Goal: Transaction & Acquisition: Purchase product/service

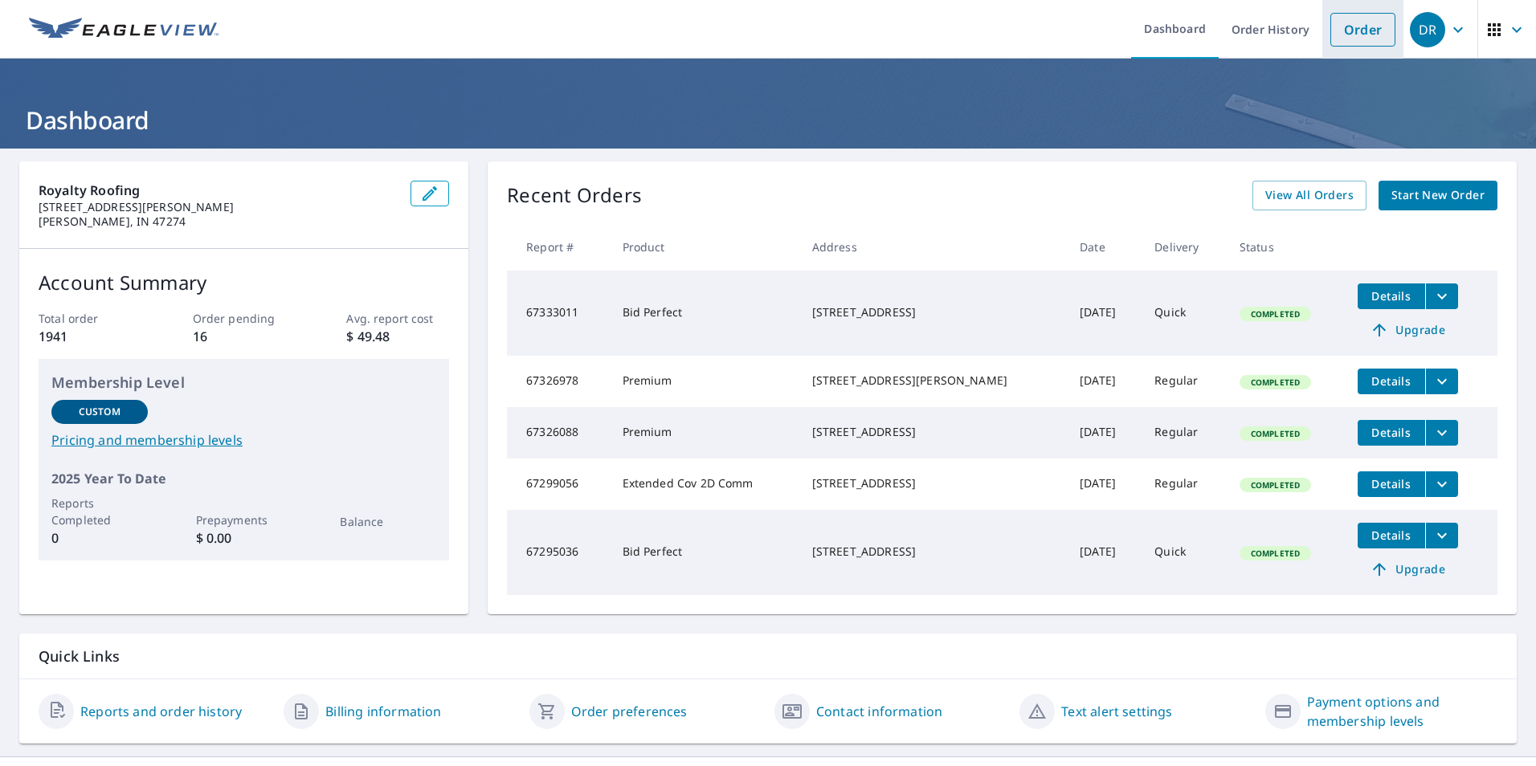
click at [1344, 29] on link "Order" at bounding box center [1362, 30] width 65 height 34
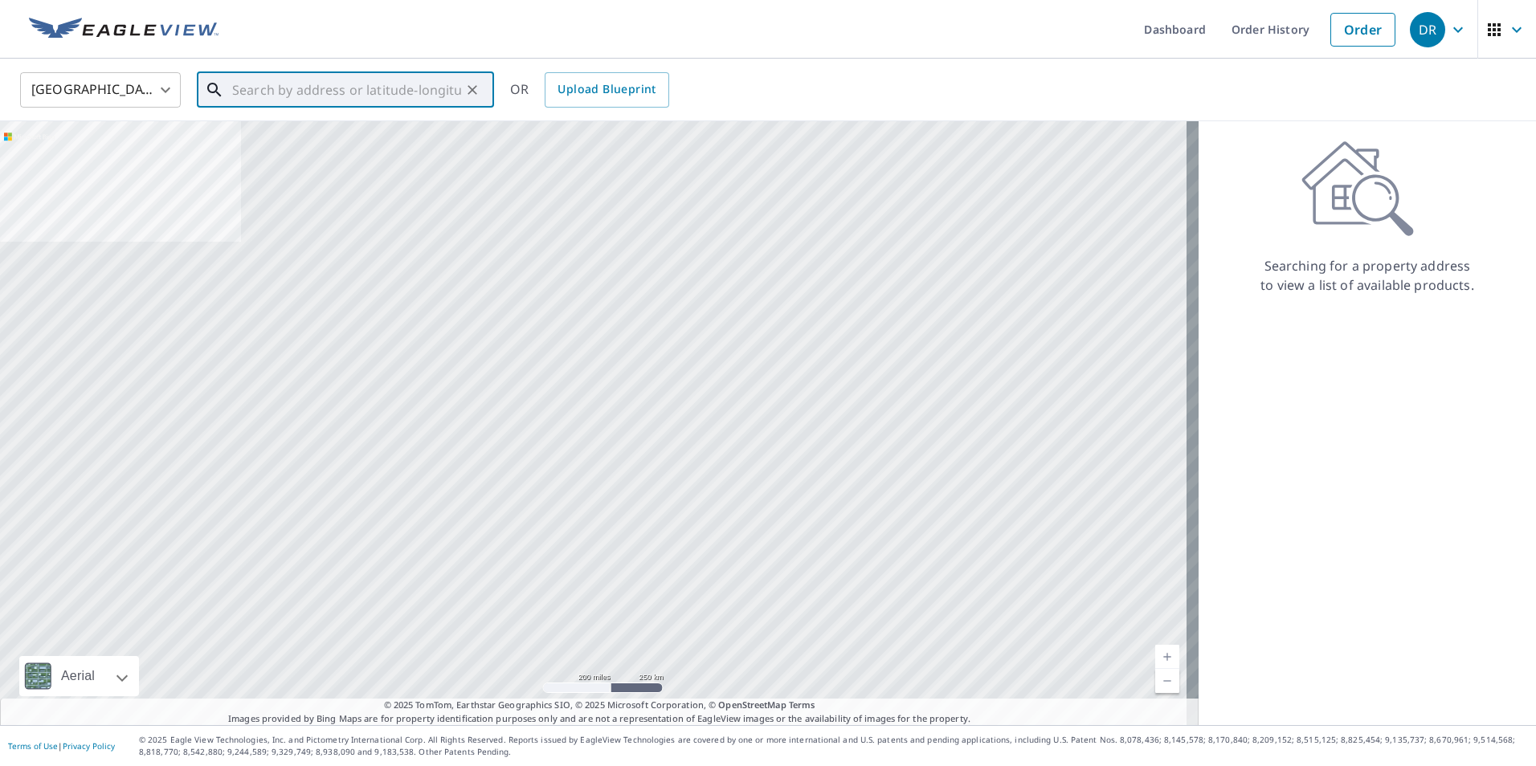
click at [259, 90] on input "text" at bounding box center [346, 89] width 229 height 45
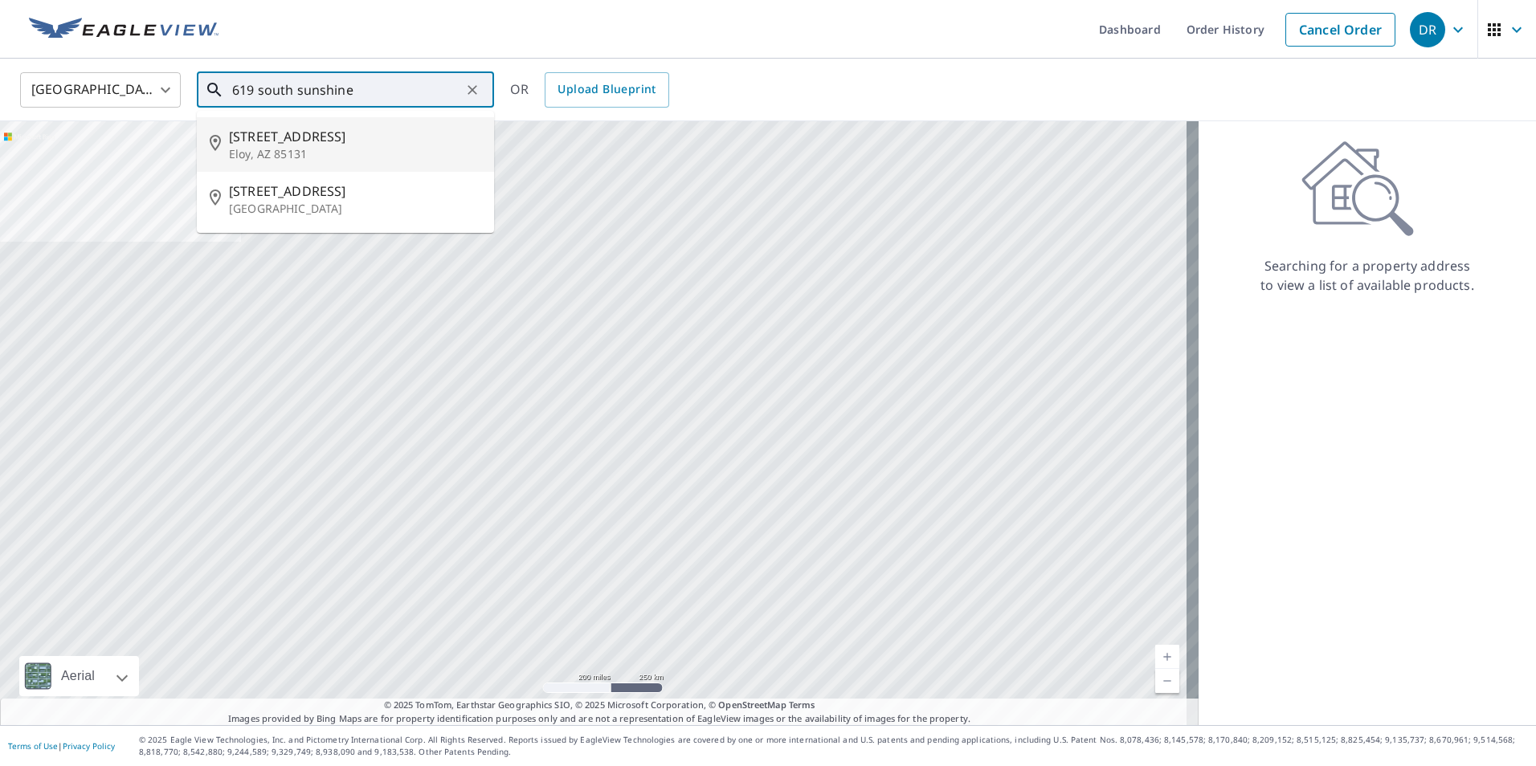
click at [255, 142] on span "[STREET_ADDRESS]" at bounding box center [355, 136] width 252 height 19
type input "[STREET_ADDRESS]"
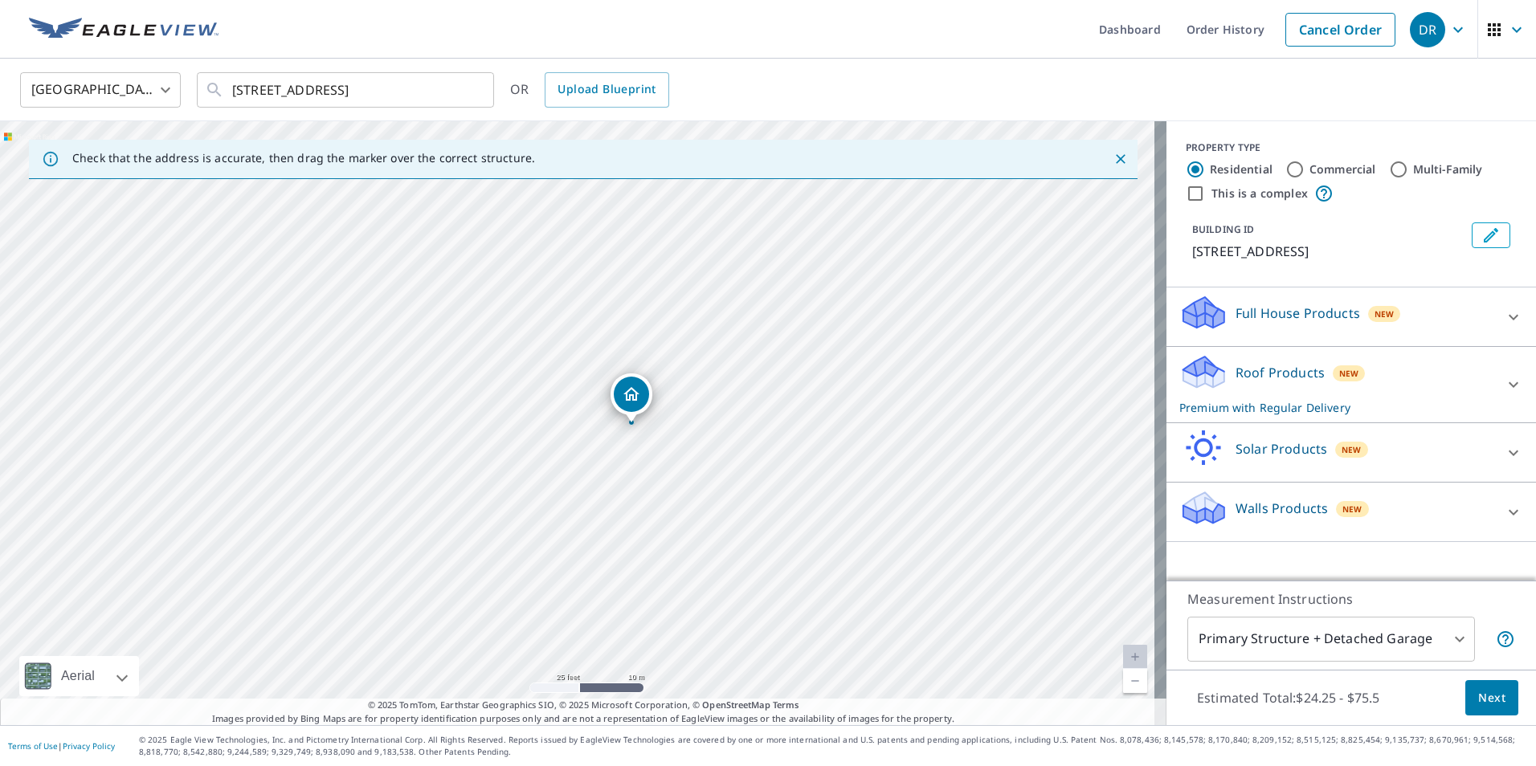
drag, startPoint x: 586, startPoint y: 436, endPoint x: 715, endPoint y: 528, distance: 157.8
click at [714, 528] on div "[STREET_ADDRESS]" at bounding box center [583, 423] width 1166 height 604
drag, startPoint x: 742, startPoint y: 444, endPoint x: 758, endPoint y: 433, distance: 19.6
click at [758, 433] on div "[STREET_ADDRESS]" at bounding box center [583, 423] width 1166 height 604
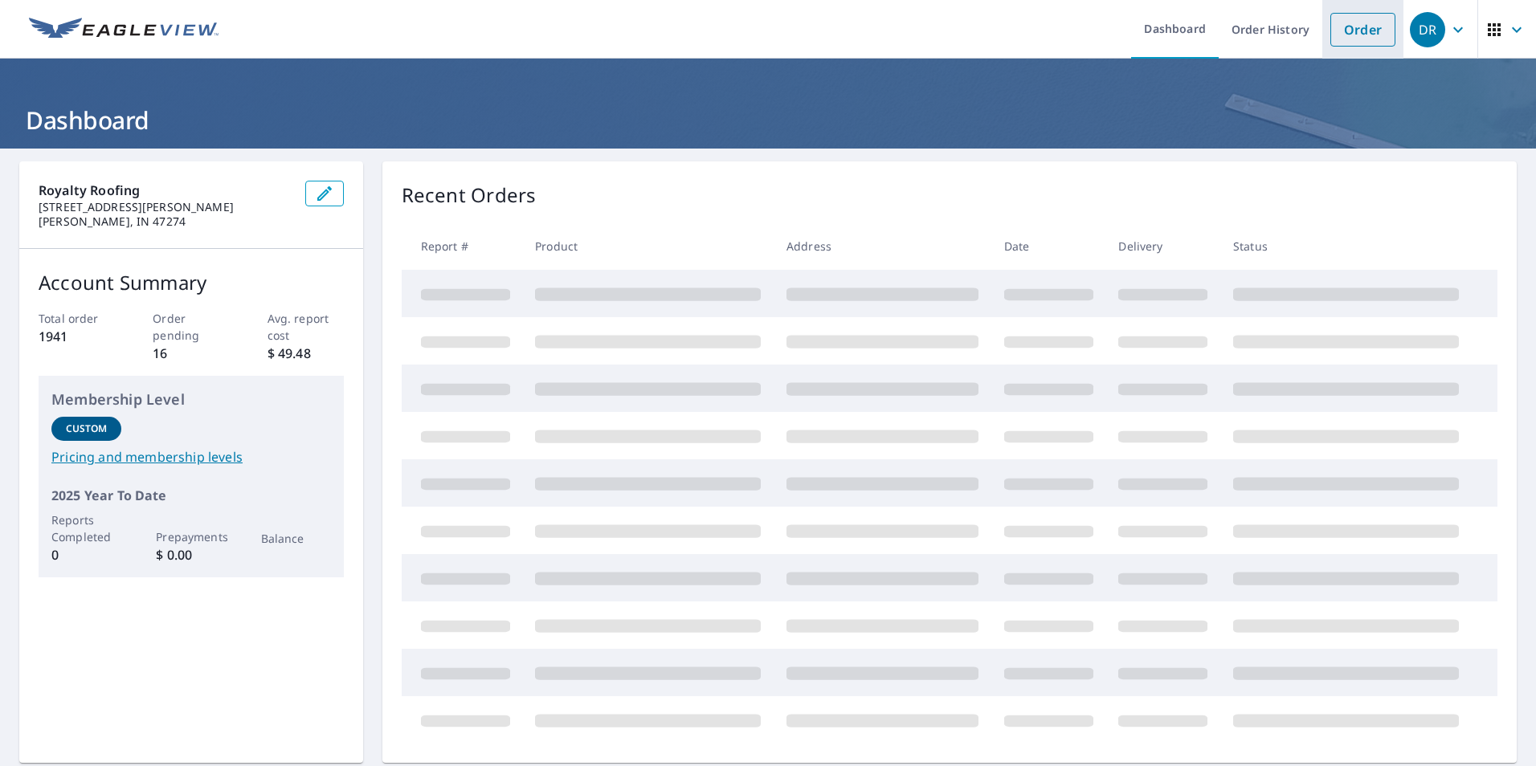
click at [1349, 22] on link "Order" at bounding box center [1362, 30] width 65 height 34
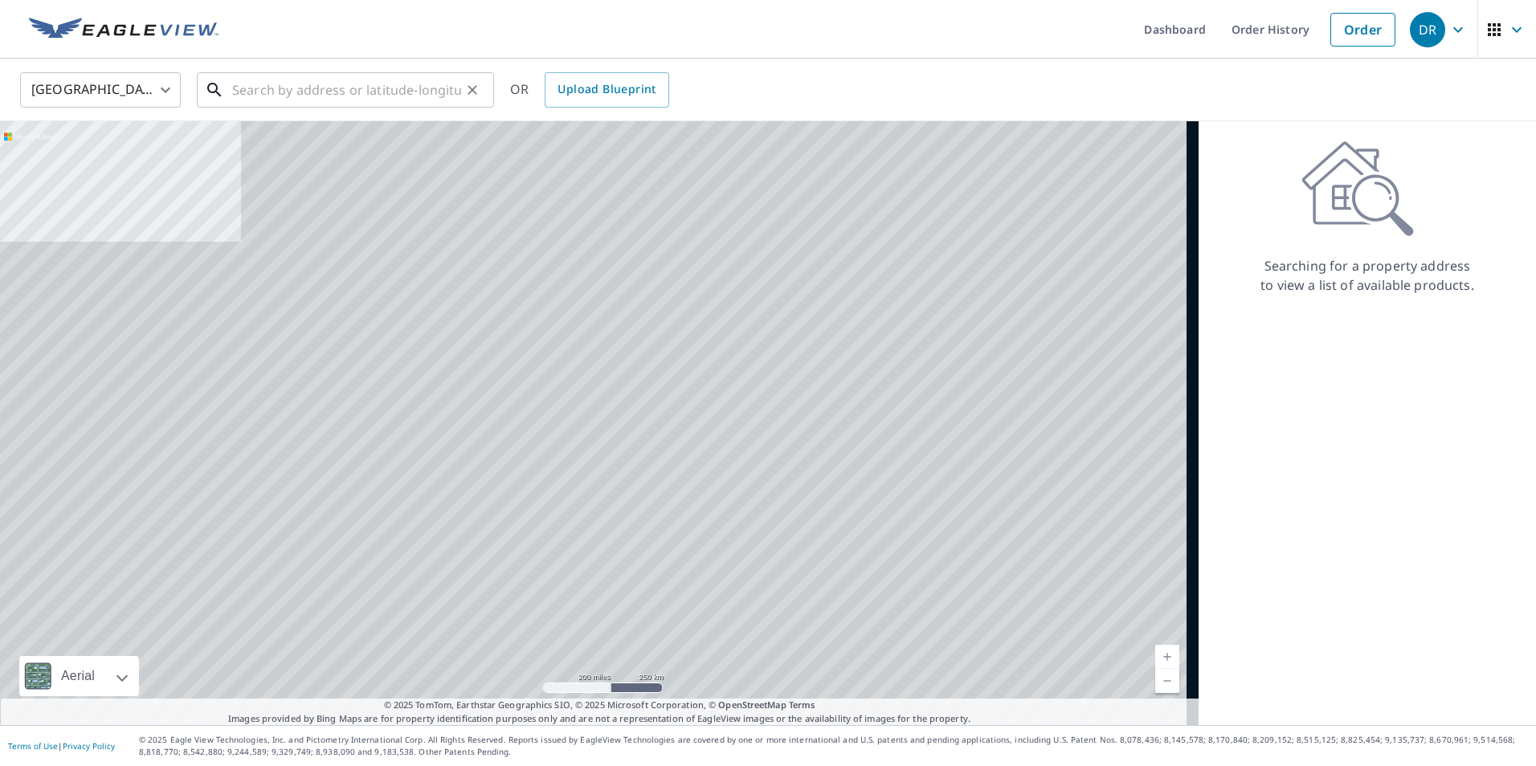
click at [253, 93] on input "text" at bounding box center [346, 89] width 229 height 45
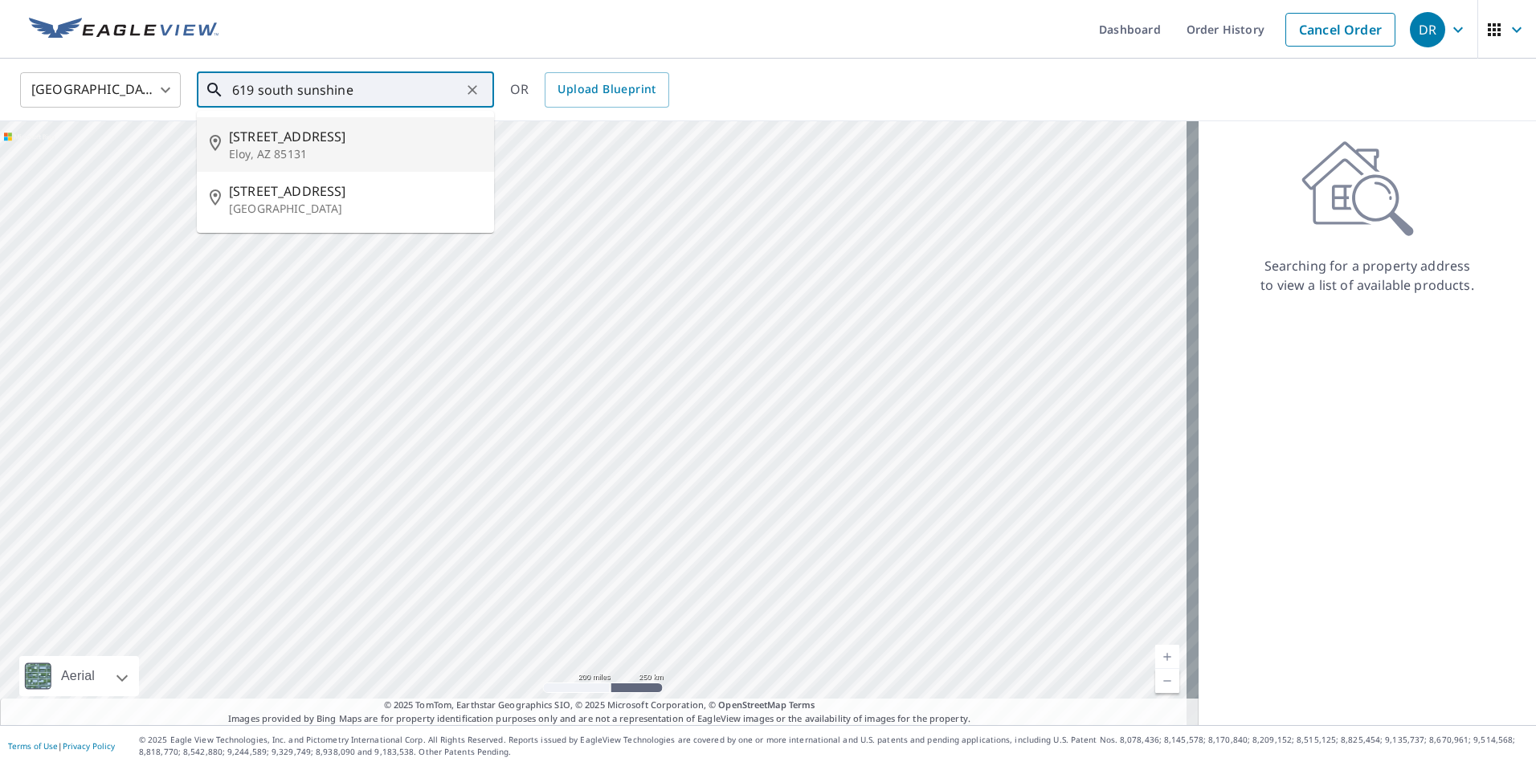
click at [276, 141] on span "[STREET_ADDRESS]" at bounding box center [355, 136] width 252 height 19
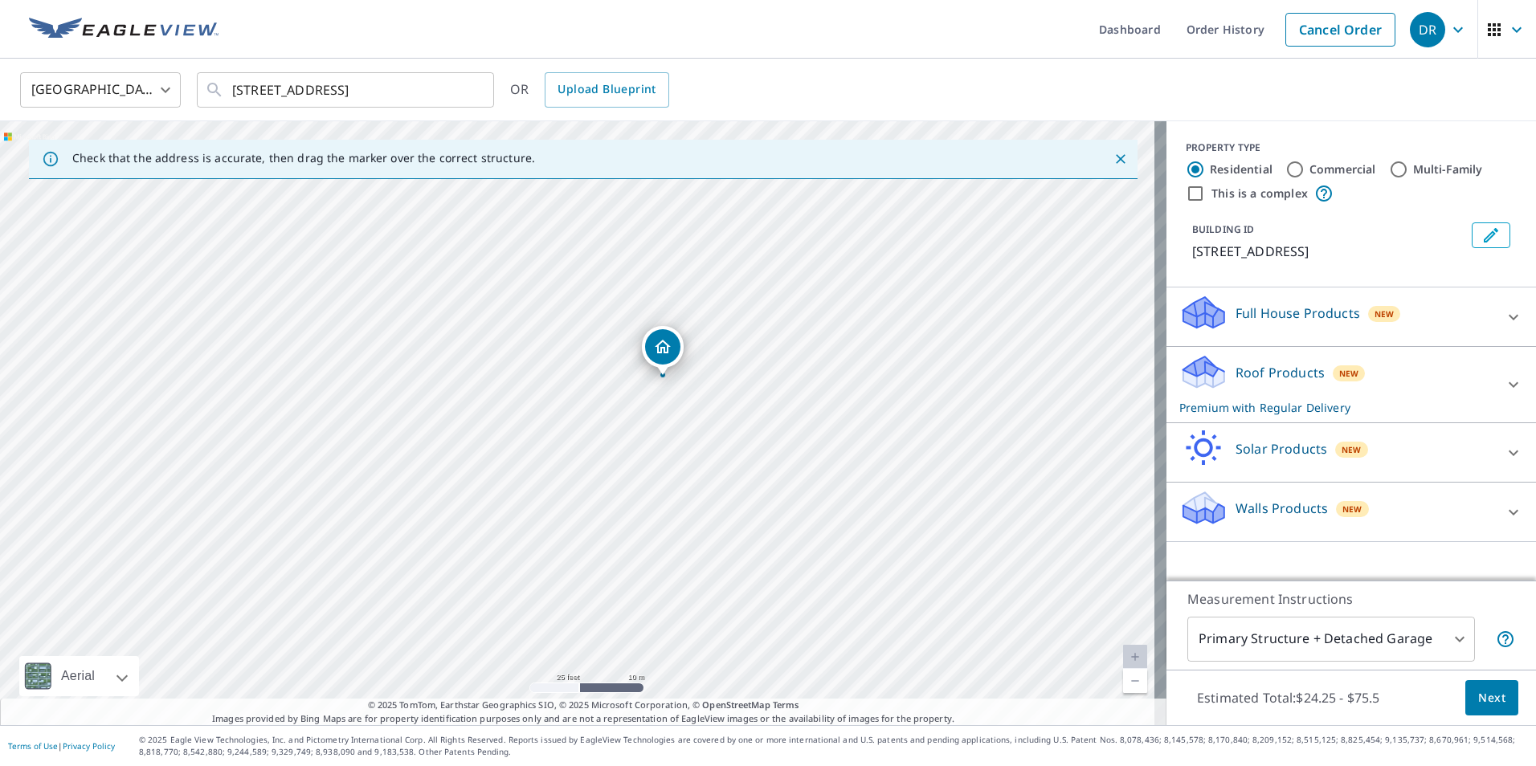
drag, startPoint x: 572, startPoint y: 427, endPoint x: 852, endPoint y: 465, distance: 282.9
click at [852, 465] on div "[STREET_ADDRESS]" at bounding box center [583, 423] width 1166 height 604
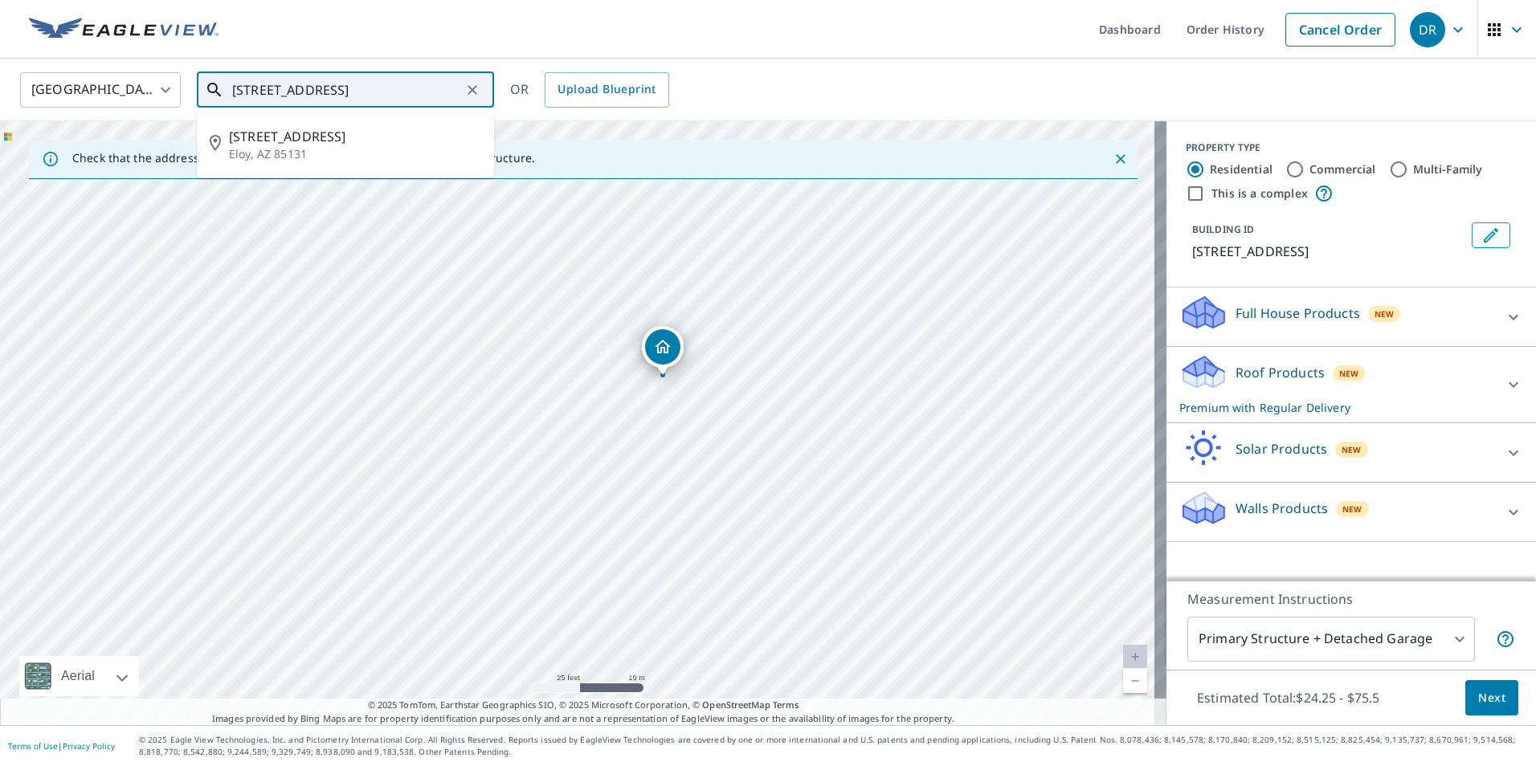
click at [254, 92] on input "[STREET_ADDRESS]" at bounding box center [346, 89] width 229 height 45
type input "[STREET_ADDRESS]"
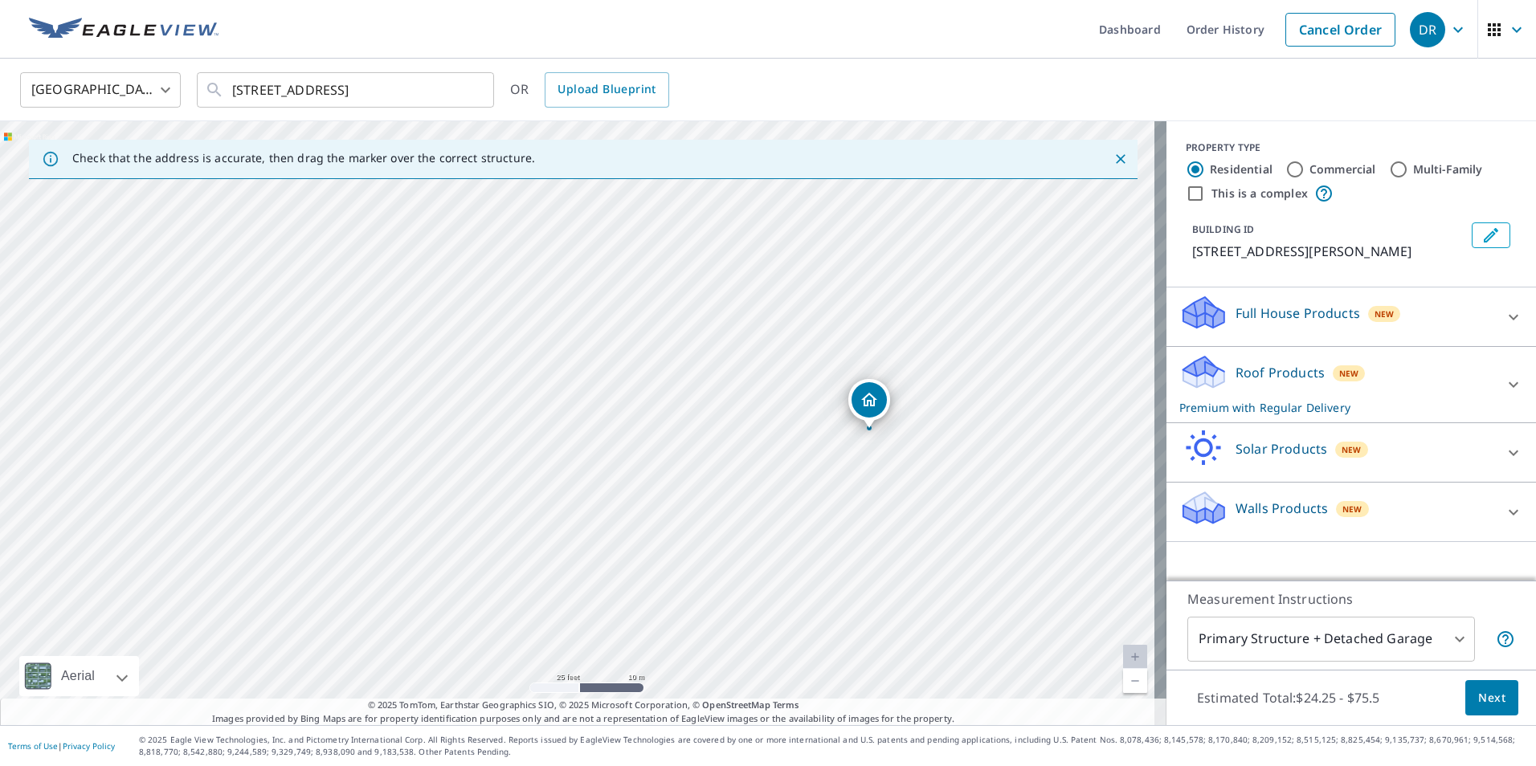
drag, startPoint x: 574, startPoint y: 394, endPoint x: 865, endPoint y: 402, distance: 291.7
